Goal: Task Accomplishment & Management: Complete application form

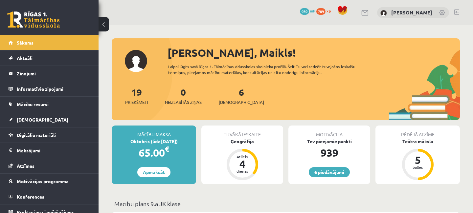
scroll to position [248, 0]
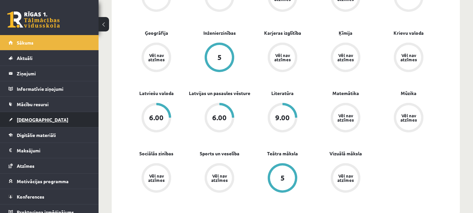
click at [29, 120] on span "[DEMOGRAPHIC_DATA]" at bounding box center [43, 120] width 52 height 6
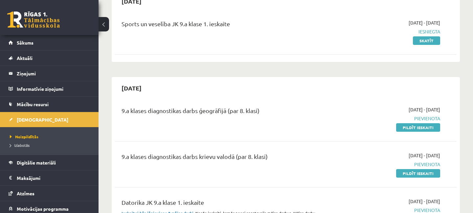
scroll to position [177, 0]
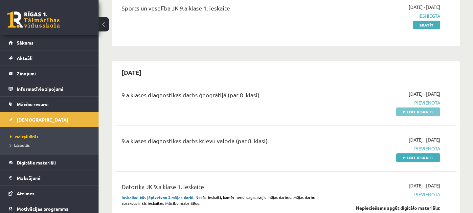
click at [414, 112] on link "Pildīt ieskaiti" at bounding box center [418, 112] width 44 height 9
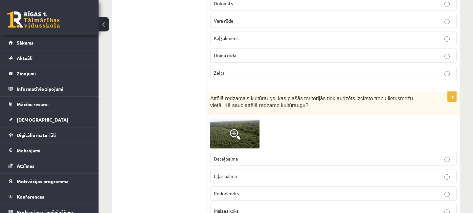
scroll to position [177, 0]
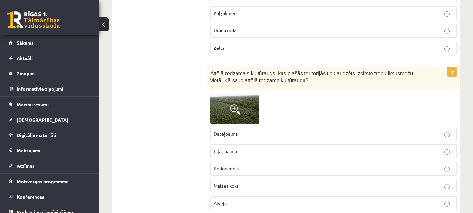
click at [234, 107] on span at bounding box center [235, 109] width 11 height 11
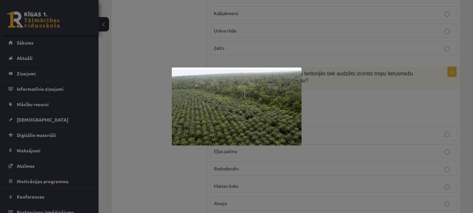
click at [332, 106] on div at bounding box center [236, 106] width 473 height 213
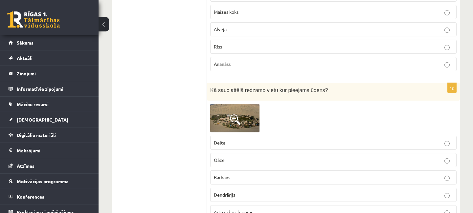
scroll to position [354, 0]
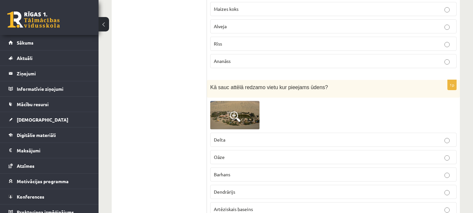
click at [236, 115] on span at bounding box center [235, 117] width 11 height 11
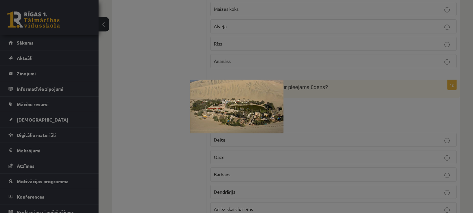
click at [348, 121] on div at bounding box center [236, 106] width 473 height 213
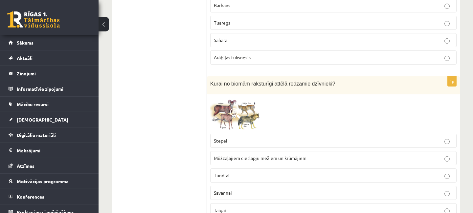
scroll to position [886, 0]
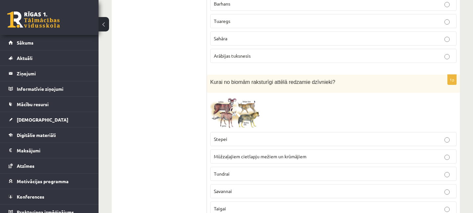
click at [241, 113] on img at bounding box center [234, 112] width 49 height 33
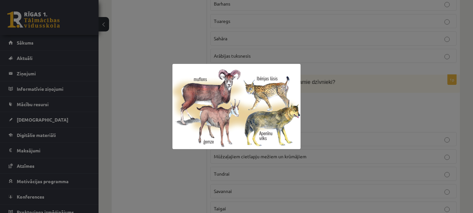
click at [338, 110] on div at bounding box center [236, 106] width 473 height 213
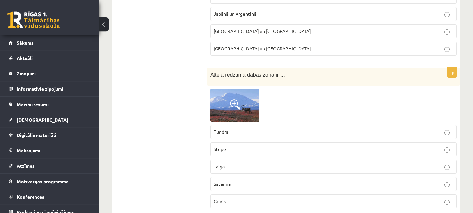
scroll to position [1170, 0]
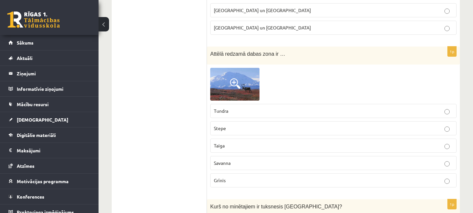
click at [234, 79] on span at bounding box center [235, 83] width 11 height 11
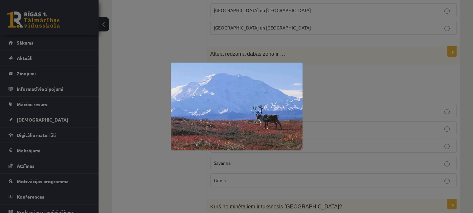
click at [336, 82] on div at bounding box center [236, 106] width 473 height 213
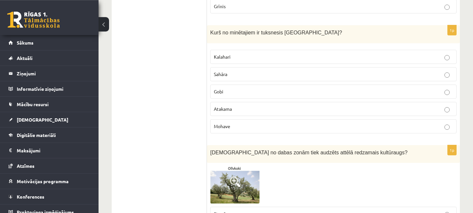
scroll to position [1383, 0]
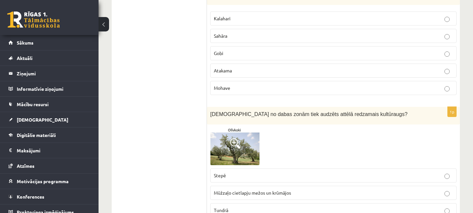
click at [236, 144] on span at bounding box center [235, 144] width 11 height 11
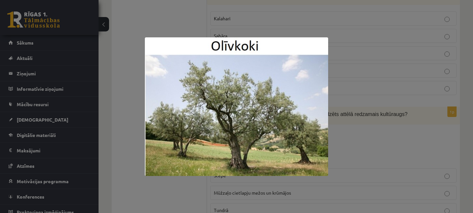
click at [357, 148] on div at bounding box center [236, 106] width 473 height 213
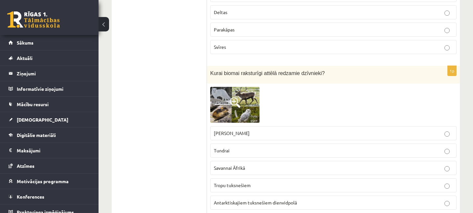
scroll to position [1737, 0]
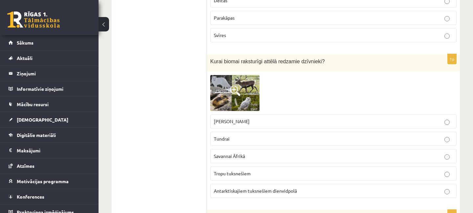
click at [235, 90] on span at bounding box center [235, 91] width 11 height 11
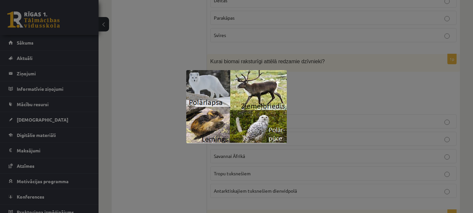
click at [318, 98] on div at bounding box center [236, 106] width 473 height 213
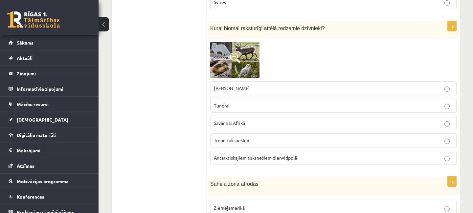
scroll to position [1772, 0]
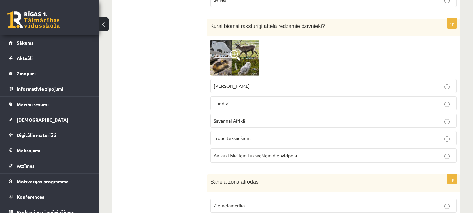
click at [234, 66] on img at bounding box center [234, 58] width 49 height 36
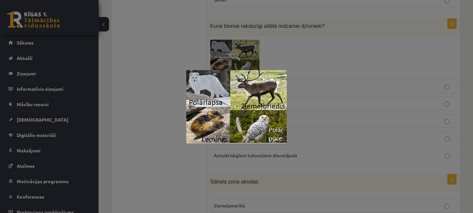
click at [330, 67] on div at bounding box center [236, 106] width 473 height 213
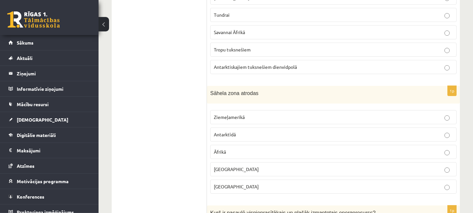
scroll to position [1914, 0]
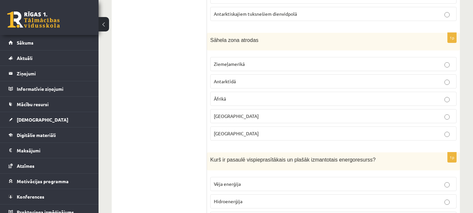
click at [445, 97] on p "Āfrikā" at bounding box center [333, 99] width 239 height 7
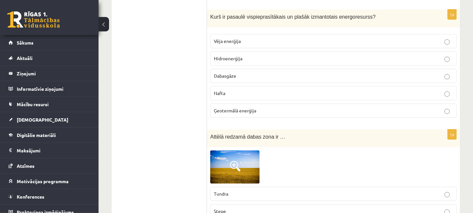
scroll to position [2127, 0]
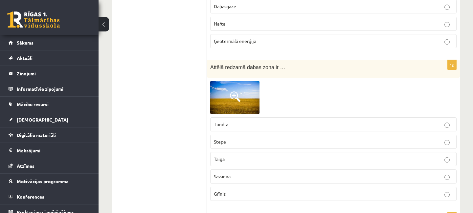
click at [234, 96] on span at bounding box center [235, 97] width 11 height 11
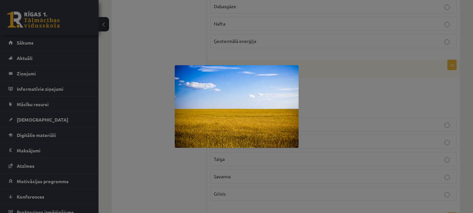
click at [250, 106] on img at bounding box center [237, 106] width 124 height 83
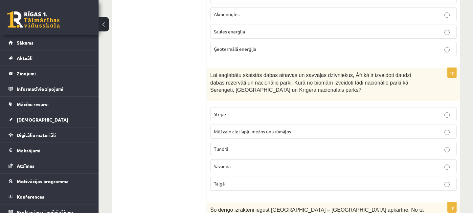
scroll to position [2453, 0]
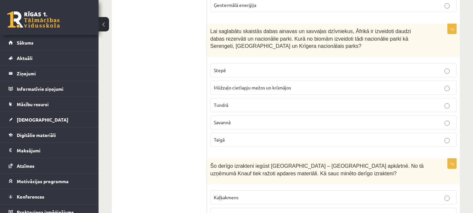
click at [448, 119] on p "Savannā" at bounding box center [333, 122] width 239 height 7
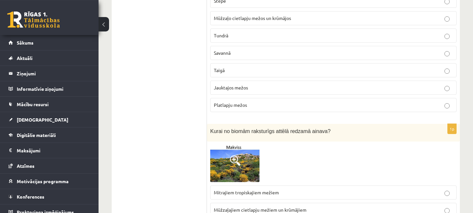
scroll to position [2843, 0]
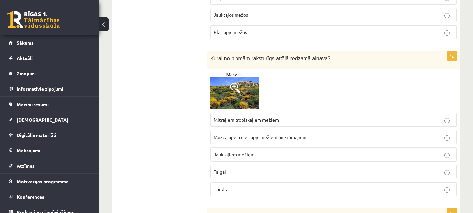
click at [234, 87] on span at bounding box center [235, 88] width 11 height 11
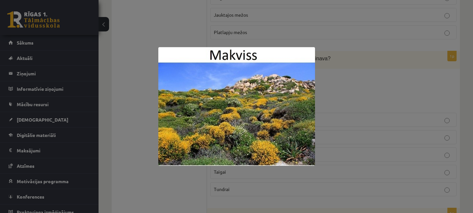
click at [346, 92] on div at bounding box center [236, 106] width 473 height 213
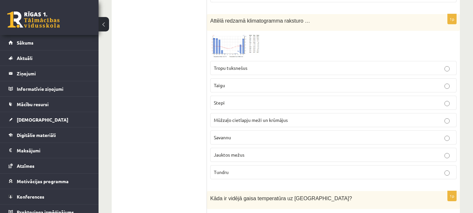
scroll to position [3269, 0]
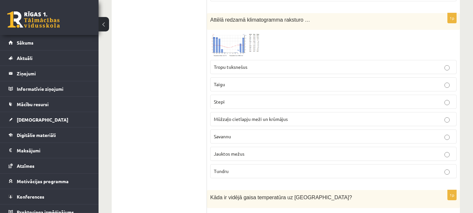
click at [233, 45] on span at bounding box center [235, 49] width 11 height 11
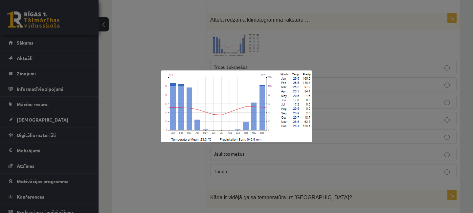
click at [307, 49] on div at bounding box center [236, 106] width 473 height 213
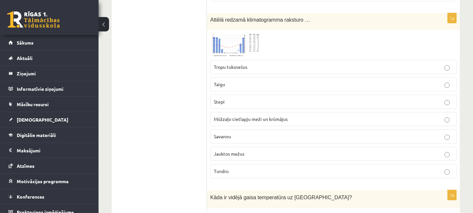
click at [228, 41] on img at bounding box center [234, 45] width 49 height 24
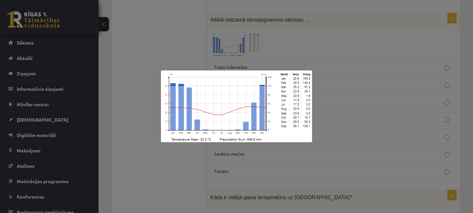
click at [115, 87] on div at bounding box center [236, 106] width 473 height 213
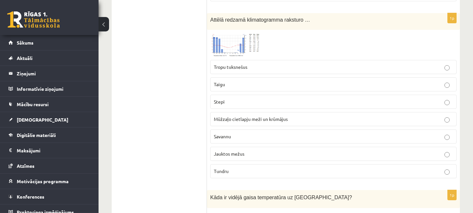
click at [444, 137] on p "Savannu" at bounding box center [333, 136] width 239 height 7
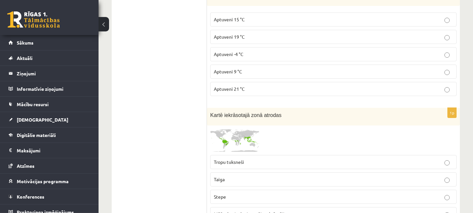
scroll to position [3517, 0]
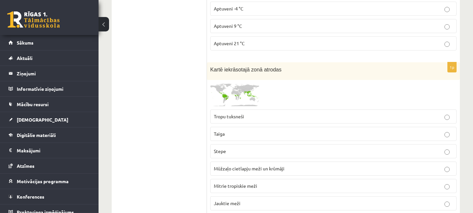
click at [240, 94] on span at bounding box center [235, 99] width 11 height 11
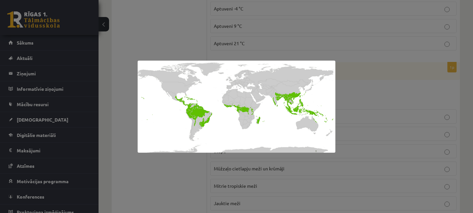
click at [367, 89] on div at bounding box center [236, 106] width 473 height 213
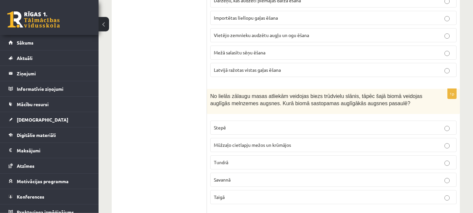
scroll to position [3789, 0]
click at [443, 124] on label "Stepē" at bounding box center [333, 127] width 246 height 14
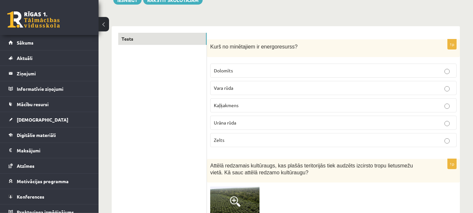
scroll to position [0, 0]
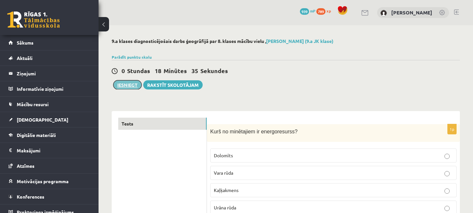
click at [126, 85] on button "Iesniegt" at bounding box center [127, 84] width 28 height 9
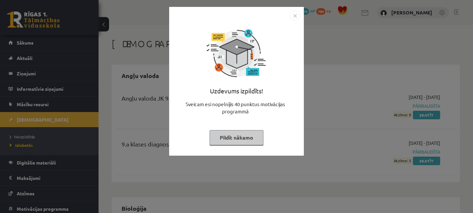
click at [244, 139] on button "Pildīt nākamo" at bounding box center [236, 137] width 54 height 15
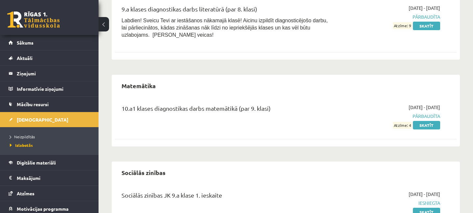
scroll to position [955, 0]
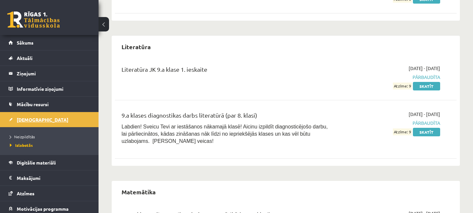
click at [33, 120] on span "[DEMOGRAPHIC_DATA]" at bounding box center [43, 120] width 52 height 6
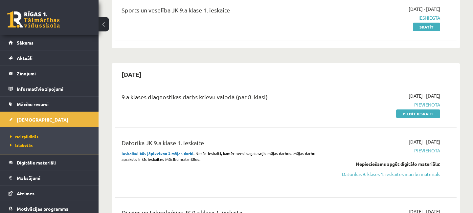
scroll to position [177, 0]
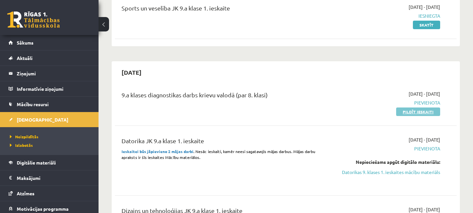
click at [418, 113] on link "Pildīt ieskaiti" at bounding box center [418, 112] width 44 height 9
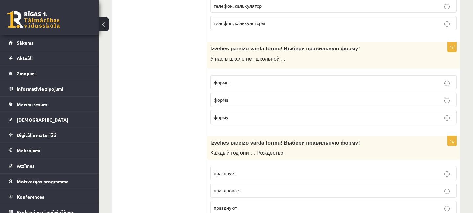
scroll to position [1312, 0]
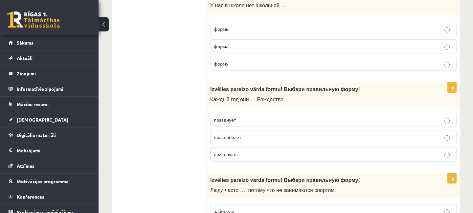
click at [448, 152] on p "празднуют" at bounding box center [333, 154] width 239 height 7
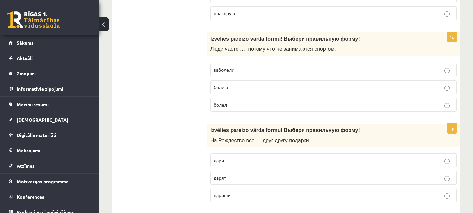
scroll to position [1453, 0]
click at [450, 87] on p "болеют" at bounding box center [333, 87] width 239 height 7
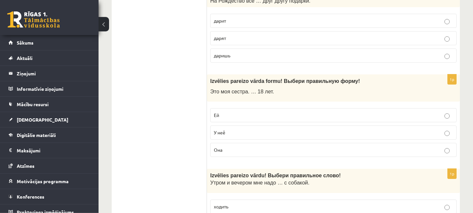
scroll to position [1595, 0]
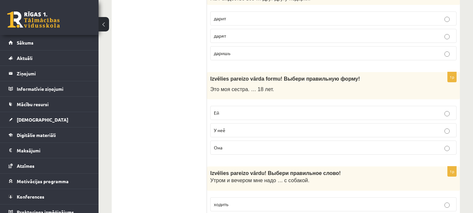
click at [450, 114] on p "Ей" at bounding box center [333, 113] width 239 height 7
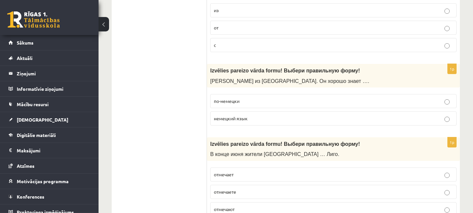
scroll to position [0, 0]
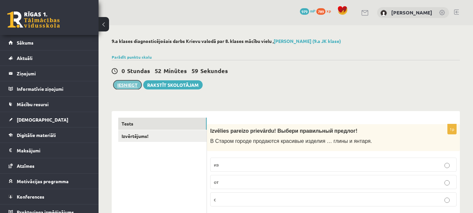
click at [130, 84] on button "Iesniegt" at bounding box center [127, 84] width 28 height 9
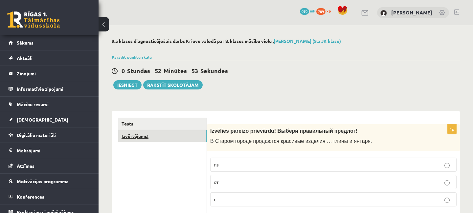
click at [144, 136] on link "Izvērtējums!" at bounding box center [162, 136] width 88 height 12
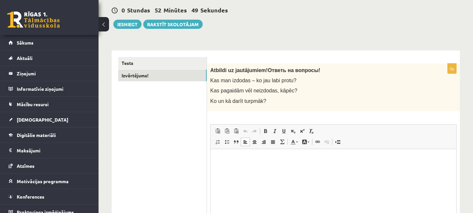
click at [234, 160] on p "Визуальный текстовый редактор, wiswyg-editor-user-answer-47433975436240" at bounding box center [333, 159] width 232 height 7
click at [128, 23] on button "Iesniegt" at bounding box center [127, 24] width 28 height 9
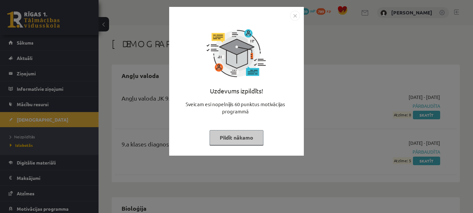
click at [234, 139] on button "Pildīt nākamo" at bounding box center [236, 137] width 54 height 15
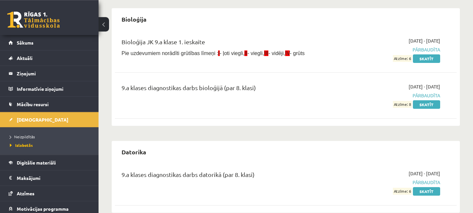
scroll to position [213, 0]
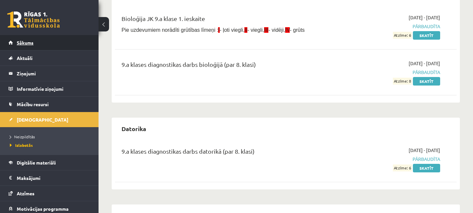
click at [26, 42] on span "Sākums" at bounding box center [25, 43] width 17 height 6
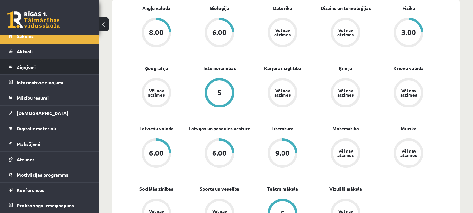
scroll to position [7, 0]
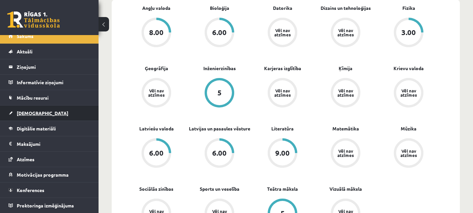
click at [31, 115] on span "[DEMOGRAPHIC_DATA]" at bounding box center [43, 113] width 52 height 6
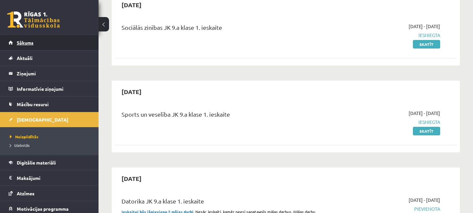
click at [22, 45] on span "Sākums" at bounding box center [25, 43] width 17 height 6
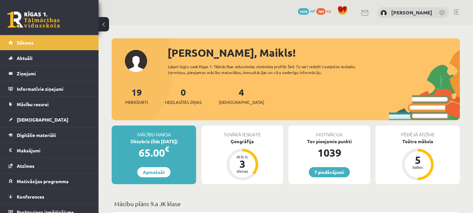
click at [456, 11] on link at bounding box center [456, 12] width 5 height 5
